Goal: Check status: Check status

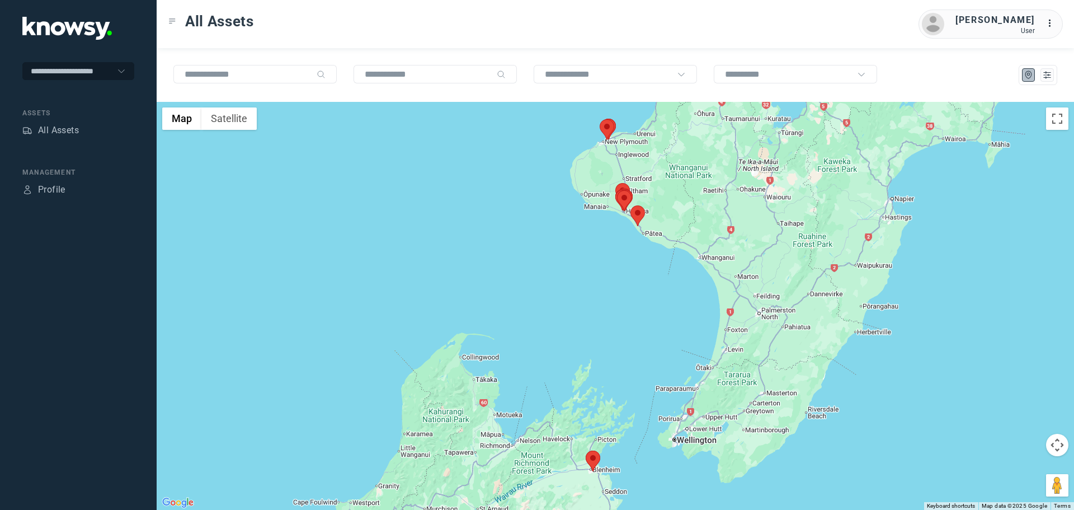
click at [630, 205] on area at bounding box center [630, 205] width 0 height 0
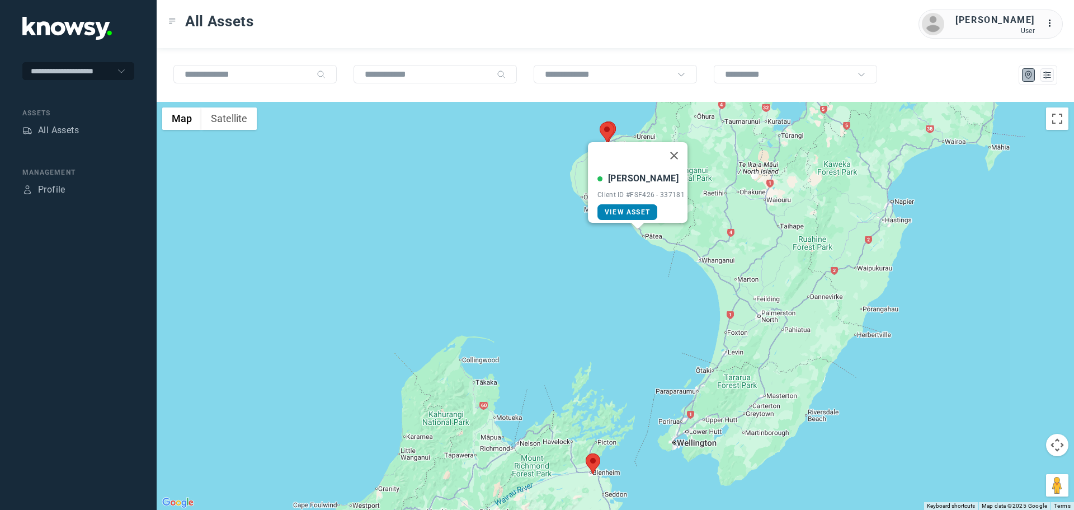
click at [637, 208] on span "View Asset" at bounding box center [627, 212] width 45 height 8
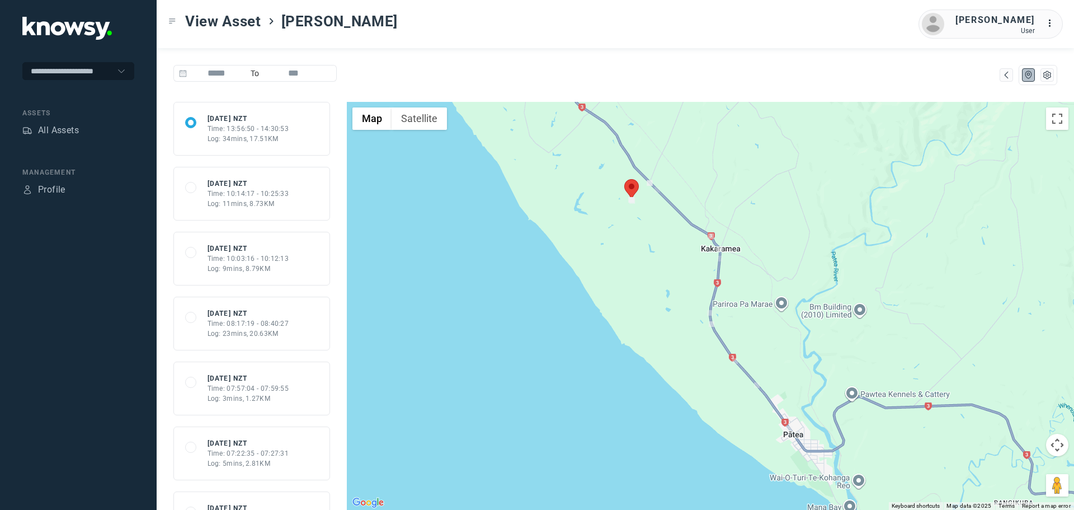
click at [624, 179] on area at bounding box center [624, 179] width 0 height 0
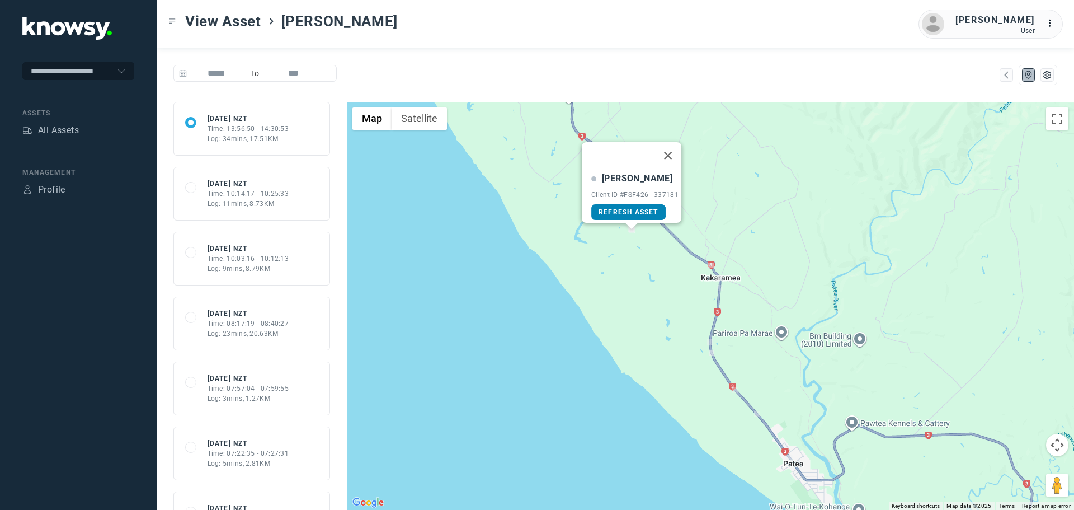
click at [632, 208] on span "Refresh Asset" at bounding box center [629, 212] width 60 height 8
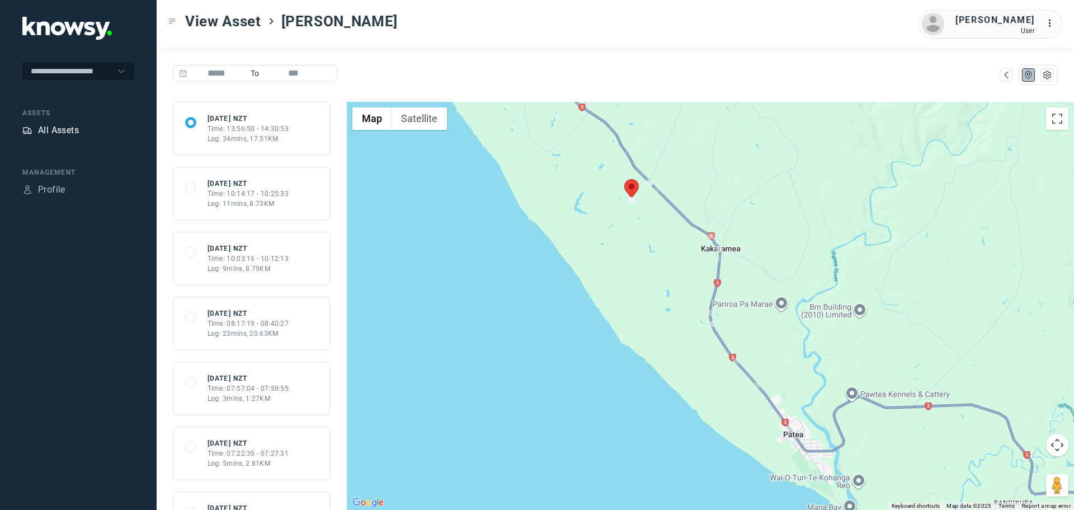
click at [61, 131] on div "All Assets" at bounding box center [58, 130] width 41 height 13
